Goal: Check status: Check status

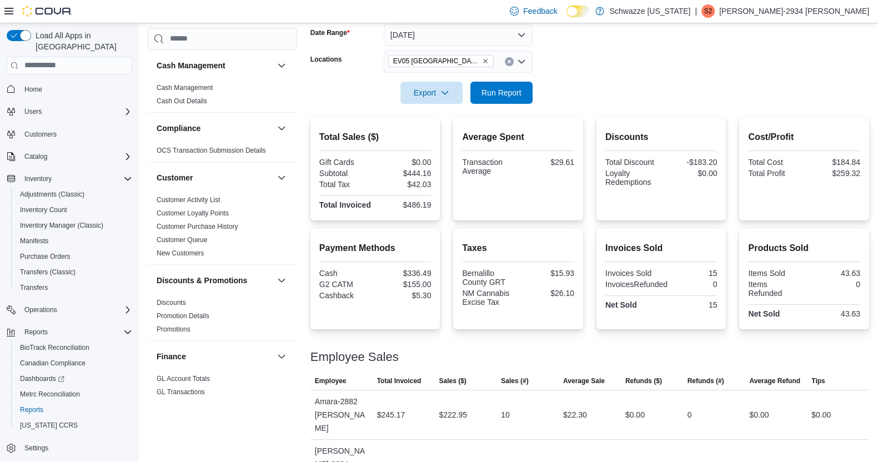
scroll to position [588, 0]
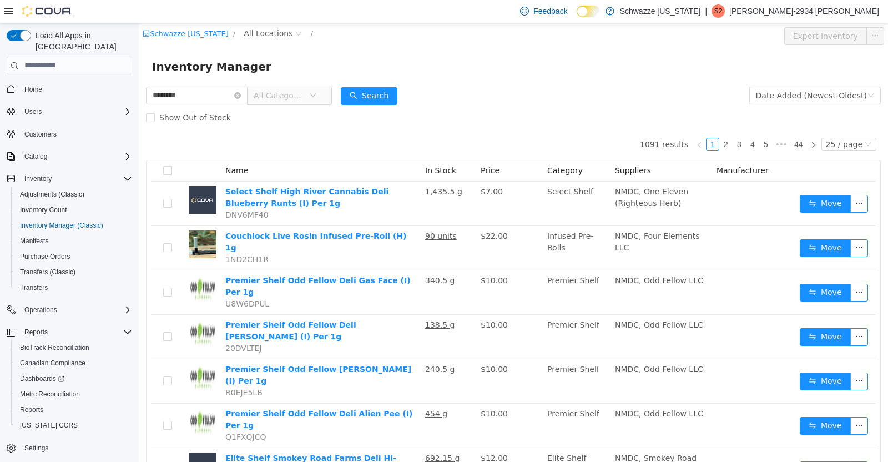
type input "********"
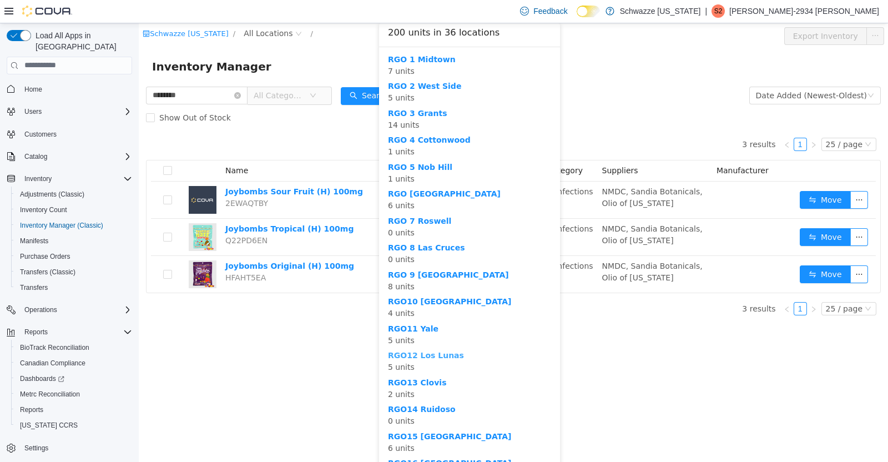
click at [448, 353] on b "RGO12 Los Lunas" at bounding box center [426, 354] width 76 height 9
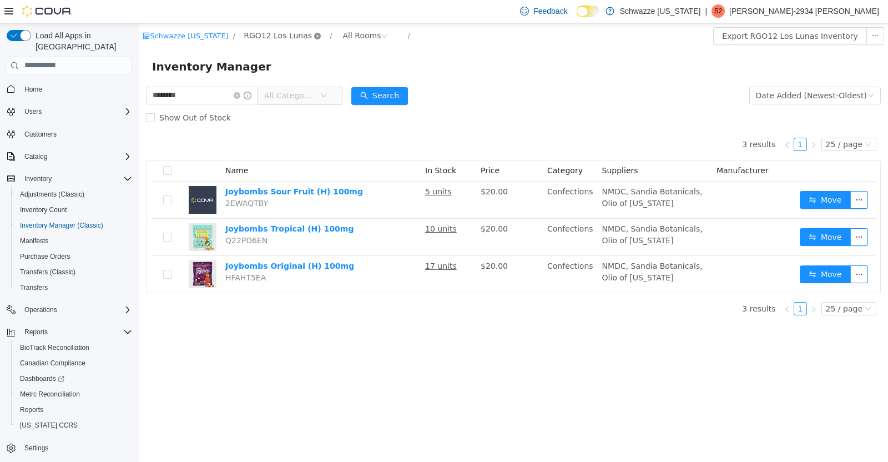
click at [314, 37] on icon "icon: close-circle" at bounding box center [317, 35] width 7 height 7
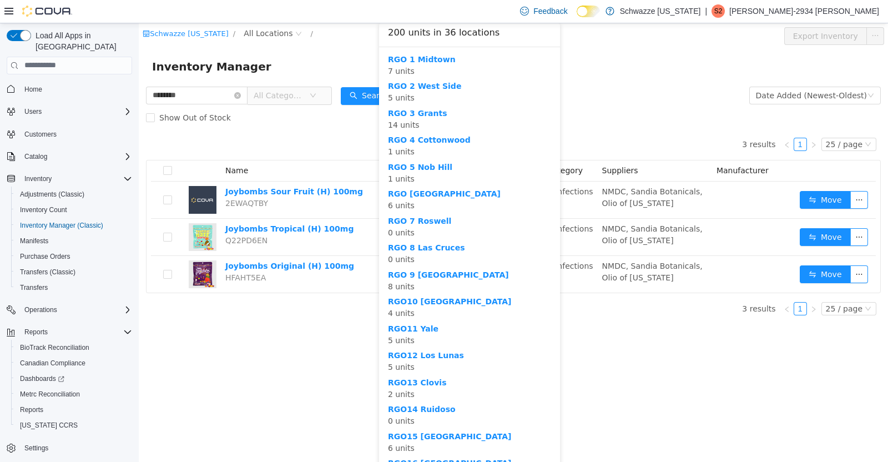
click at [652, 386] on div "Schwazze [US_STATE] / All Locations / Export Inventory Inventory Manager ******…" at bounding box center [514, 242] width 750 height 439
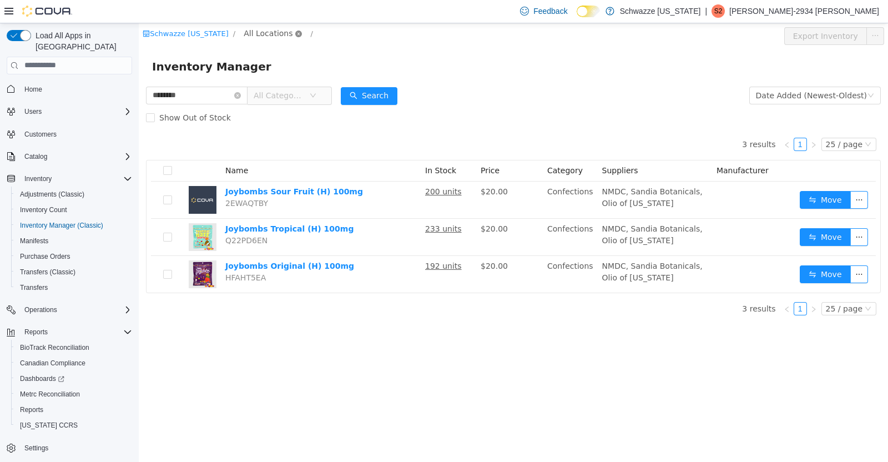
click at [295, 33] on icon "icon: close-circle" at bounding box center [298, 33] width 7 height 7
click at [261, 37] on span "All Locations" at bounding box center [268, 33] width 49 height 12
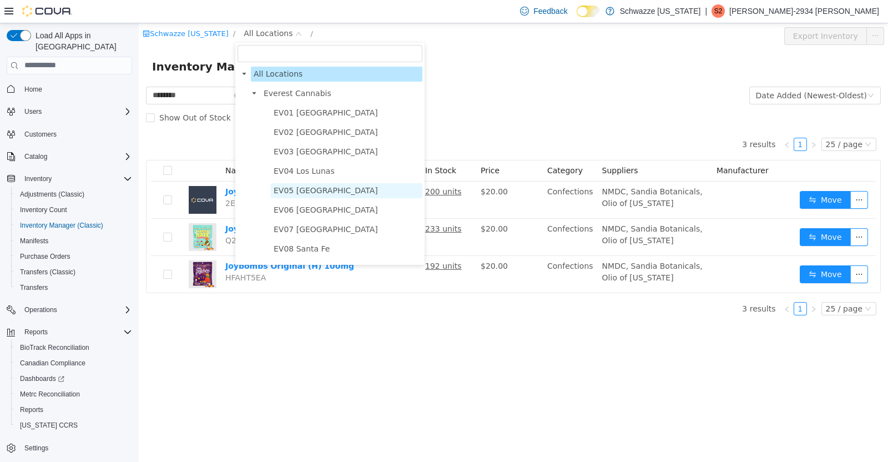
click at [297, 192] on span "EV05 [GEOGRAPHIC_DATA]" at bounding box center [326, 189] width 104 height 9
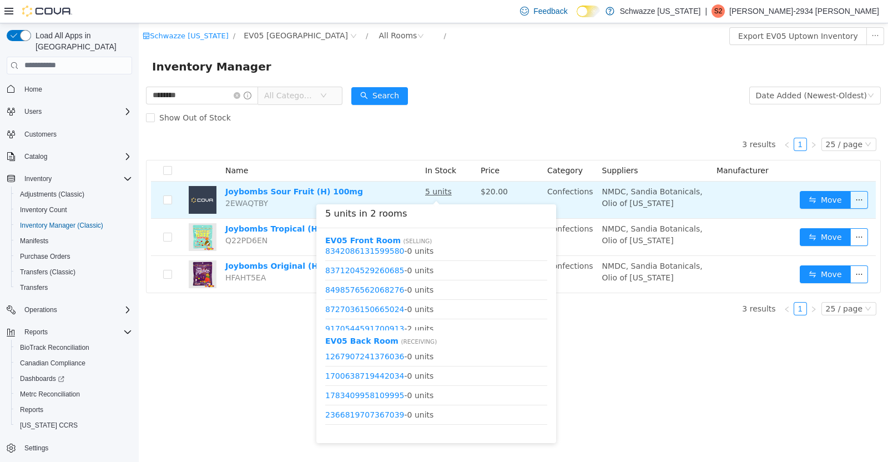
scroll to position [477, 0]
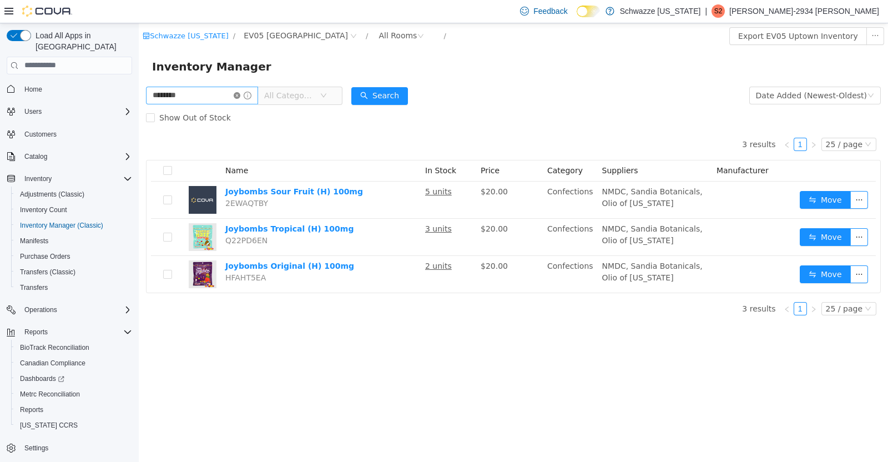
click at [240, 97] on icon "icon: close-circle" at bounding box center [237, 95] width 7 height 7
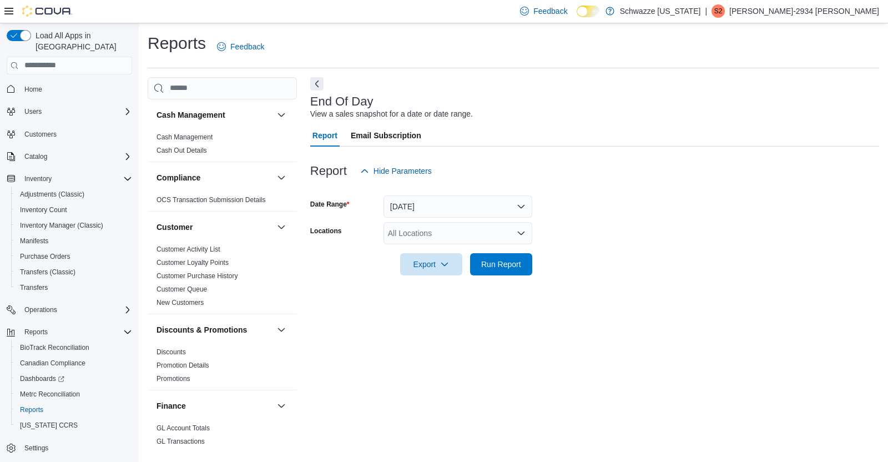
click at [511, 230] on div "All Locations" at bounding box center [458, 233] width 149 height 22
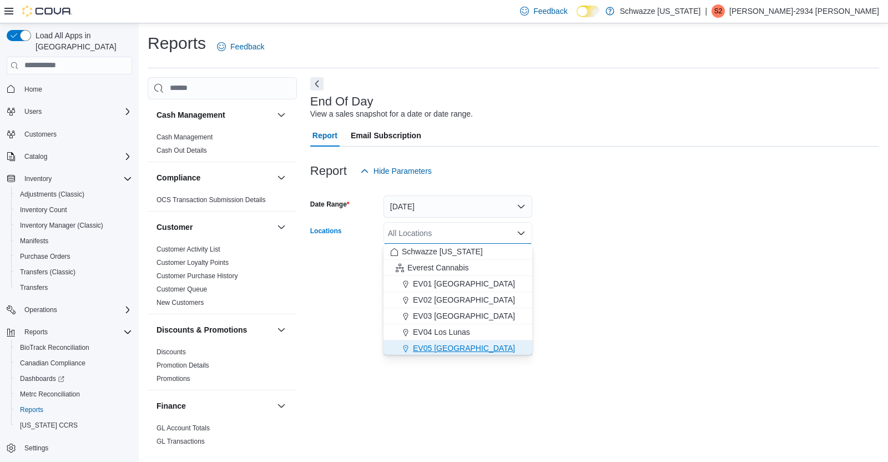
click at [433, 344] on span "EV05 [GEOGRAPHIC_DATA]" at bounding box center [464, 348] width 102 height 11
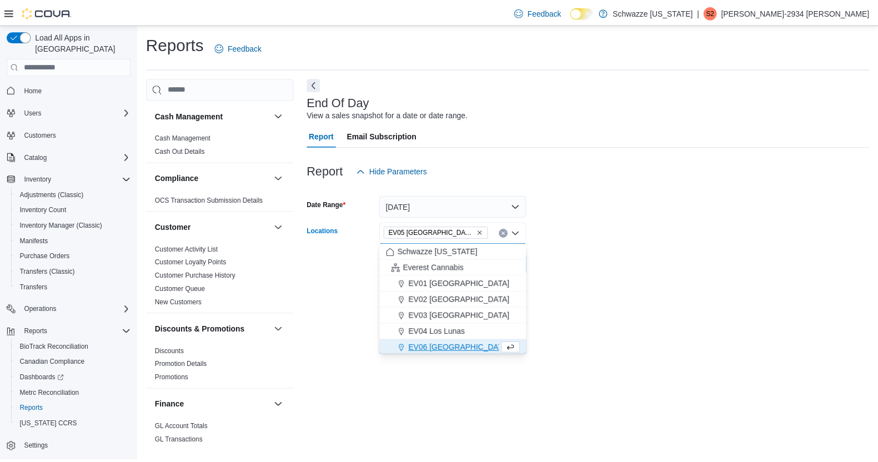
scroll to position [2, 0]
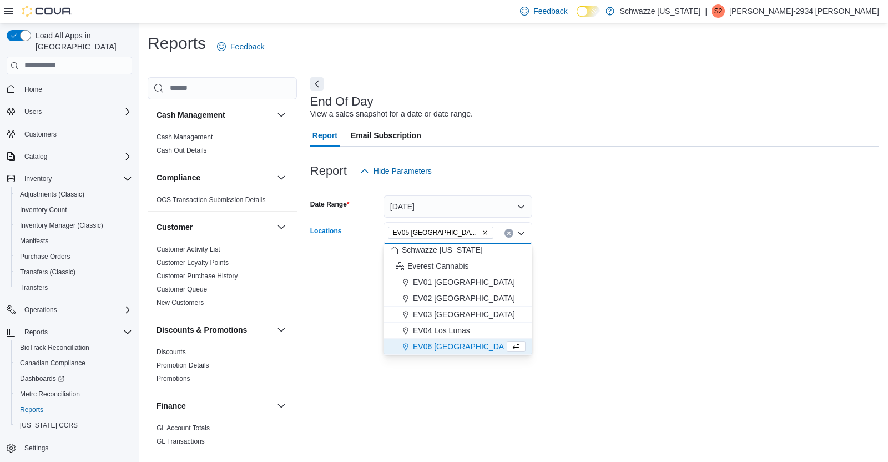
click at [619, 193] on div at bounding box center [594, 188] width 569 height 13
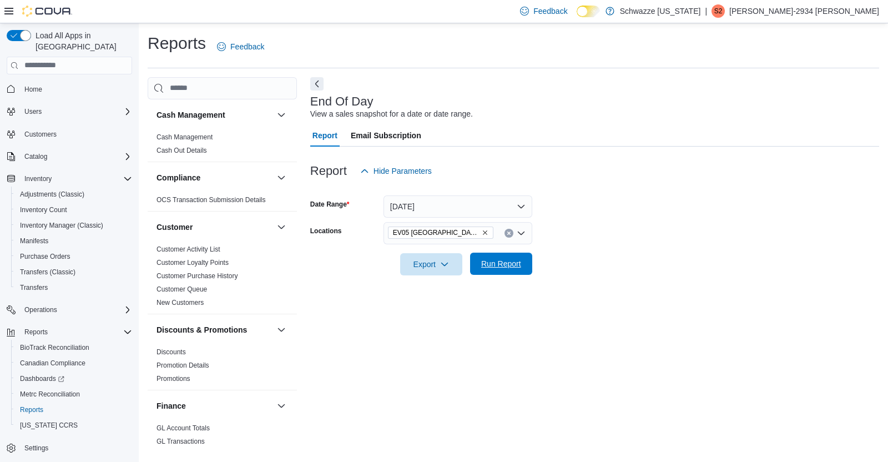
click at [507, 270] on span "Run Report" at bounding box center [501, 264] width 49 height 22
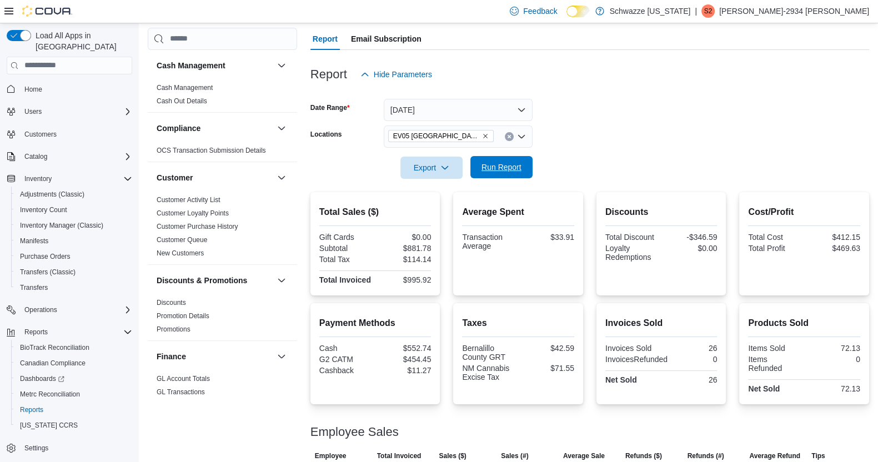
scroll to position [172, 0]
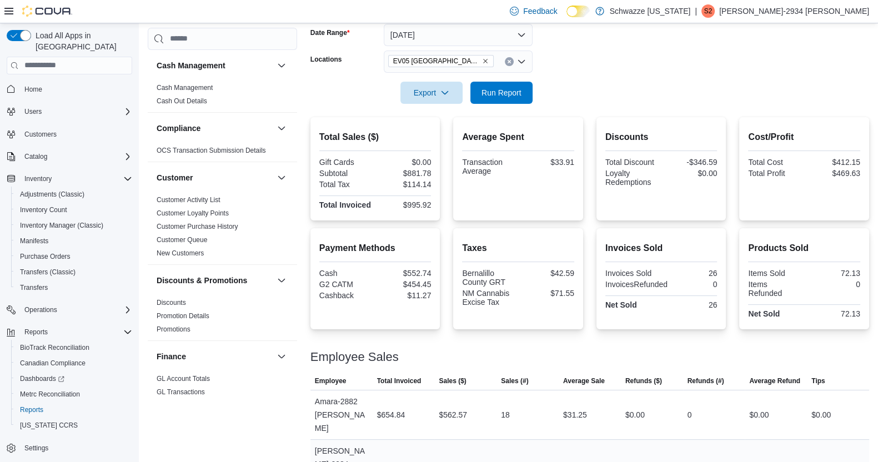
click at [496, 460] on div "$319.21" at bounding box center [465, 471] width 62 height 22
click at [786, 65] on form "Date Range [DATE] Locations EV05 Uptown Export Run Report" at bounding box center [589, 57] width 559 height 93
click at [822, 376] on span "Tips" at bounding box center [817, 380] width 13 height 9
